Goal: Information Seeking & Learning: Learn about a topic

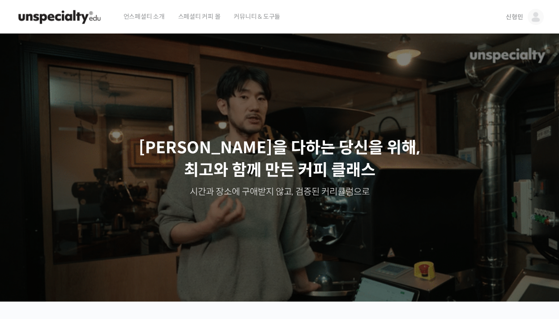
click at [515, 17] on span "신형민" at bounding box center [514, 17] width 17 height 8
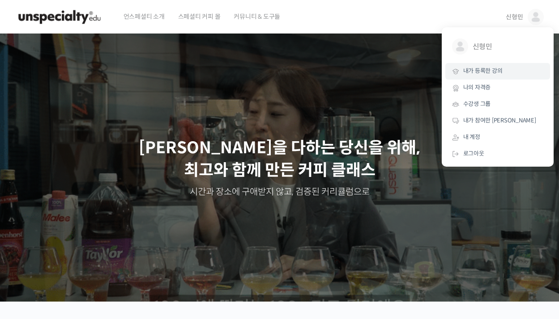
click at [489, 70] on span "내가 등록한 강의" at bounding box center [482, 71] width 39 height 8
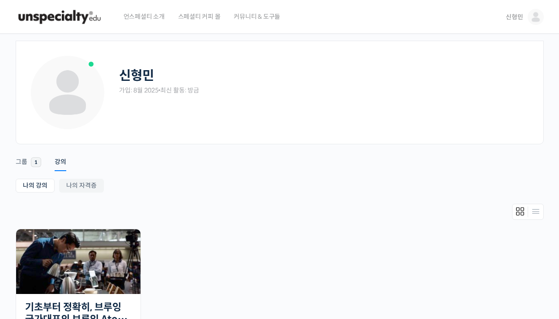
scroll to position [91, 0]
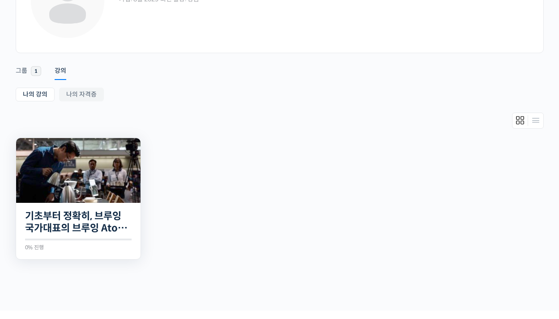
click at [63, 177] on img at bounding box center [78, 170] width 124 height 65
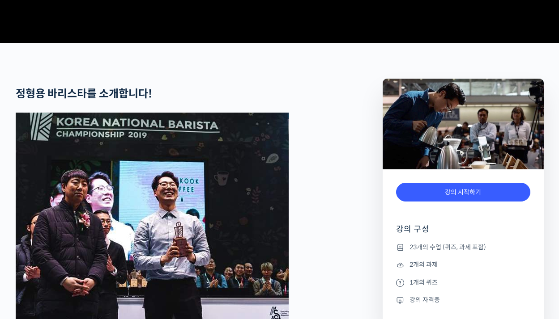
scroll to position [212, 0]
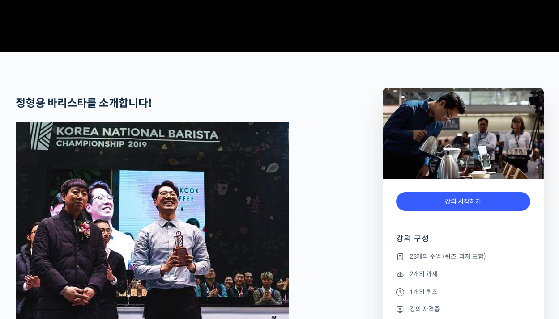
scroll to position [0, 0]
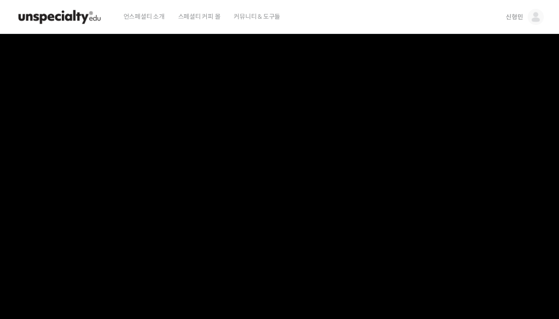
click at [312, 144] on video at bounding box center [280, 188] width 528 height 309
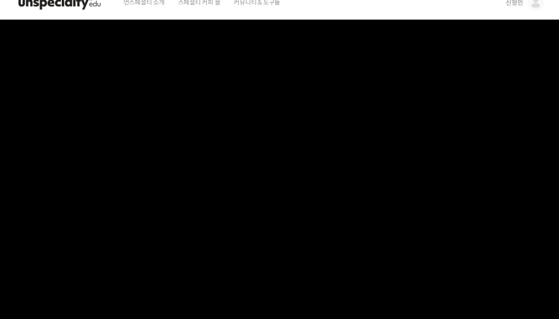
scroll to position [26, 0]
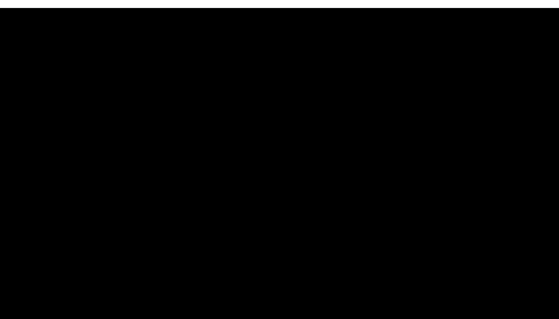
click at [302, 178] on video at bounding box center [280, 162] width 528 height 309
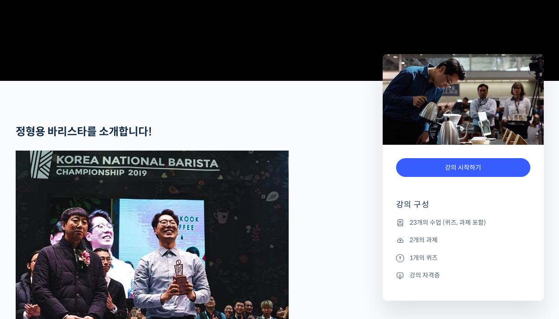
scroll to position [447, 0]
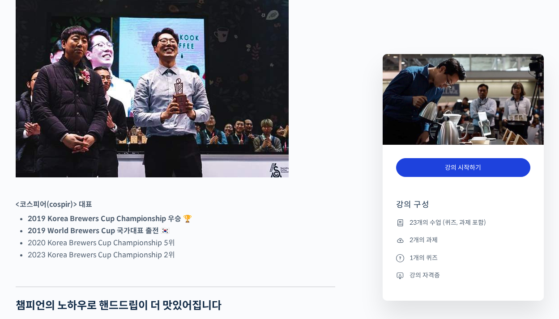
click at [480, 169] on link "강의 시작하기" at bounding box center [463, 167] width 134 height 19
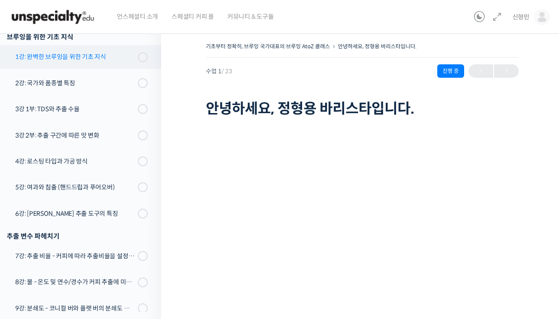
scroll to position [106, 0]
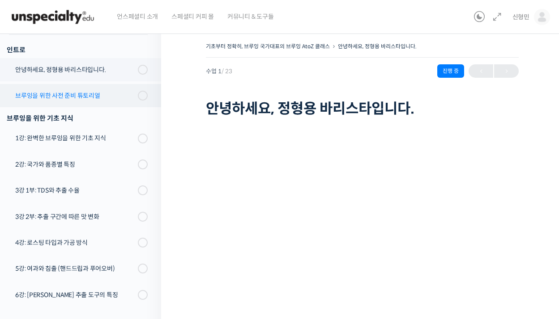
click at [52, 97] on div "브루잉을 위한 사전 준비 튜토리얼" at bounding box center [75, 96] width 120 height 10
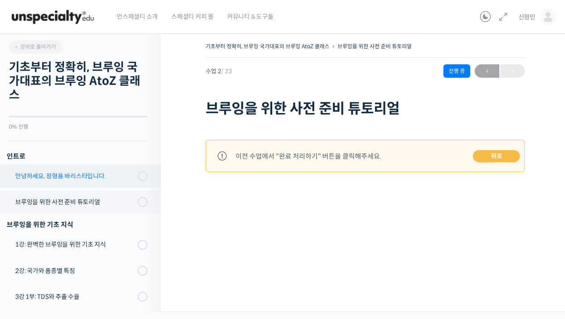
click at [55, 177] on div "안녕하세요, 정형용 바리스타입니다." at bounding box center [75, 176] width 120 height 10
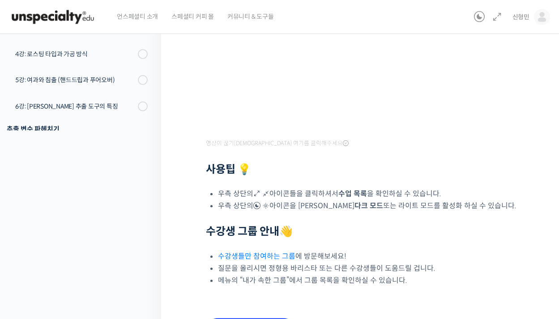
scroll to position [240, 0]
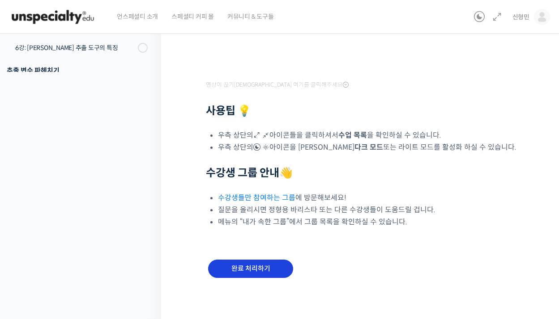
click at [252, 271] on input "완료 처리하기" at bounding box center [250, 269] width 85 height 18
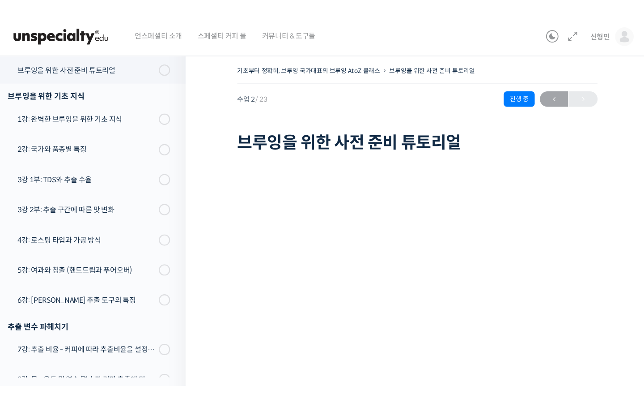
scroll to position [90, 0]
